Goal: Check status: Check status

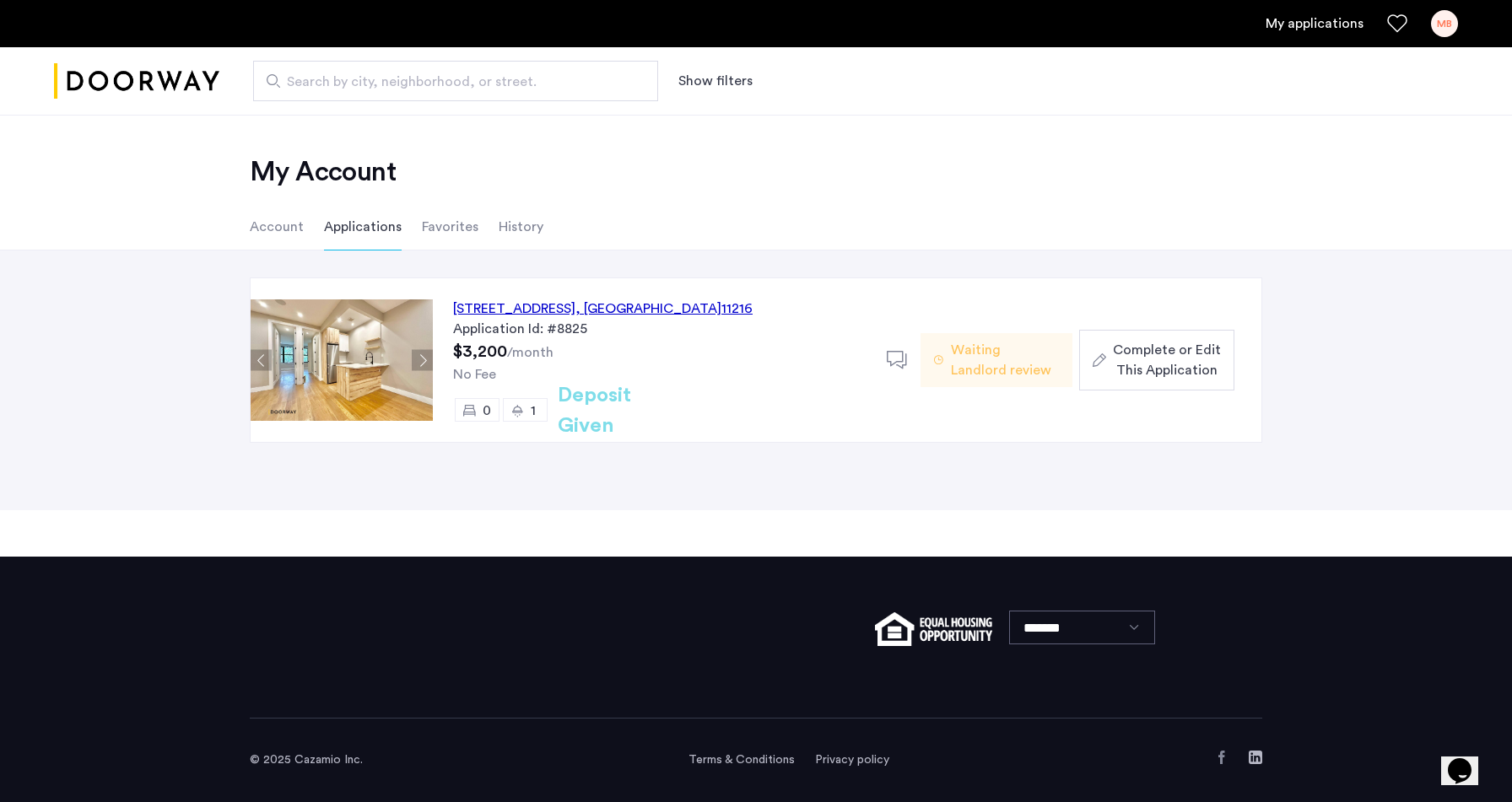
click at [525, 412] on div "1" at bounding box center [525, 410] width 44 height 24
click at [991, 357] on span "Waiting Landlord review" at bounding box center [1005, 360] width 108 height 40
click at [1326, 21] on link "My applications" at bounding box center [1315, 23] width 98 height 20
